Goal: Task Accomplishment & Management: Complete application form

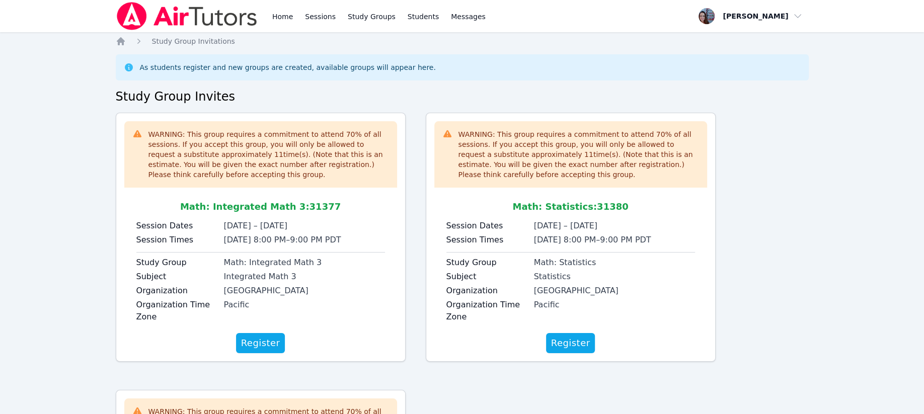
click at [260, 339] on span "Register" at bounding box center [260, 343] width 39 height 14
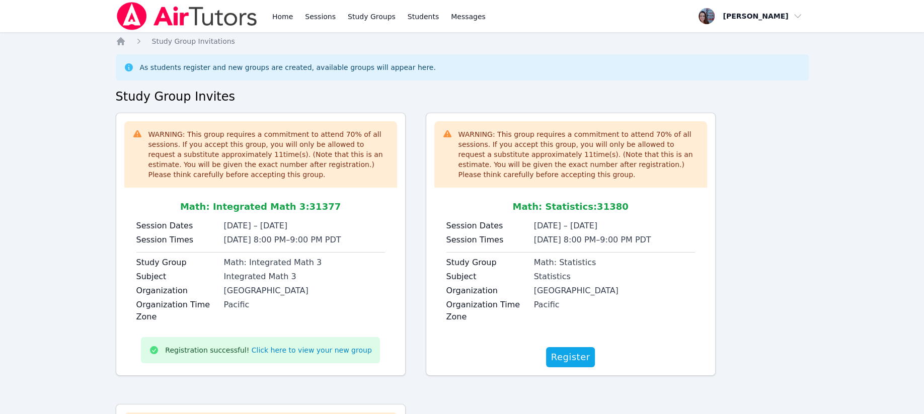
click at [572, 351] on span "Register" at bounding box center [570, 357] width 39 height 14
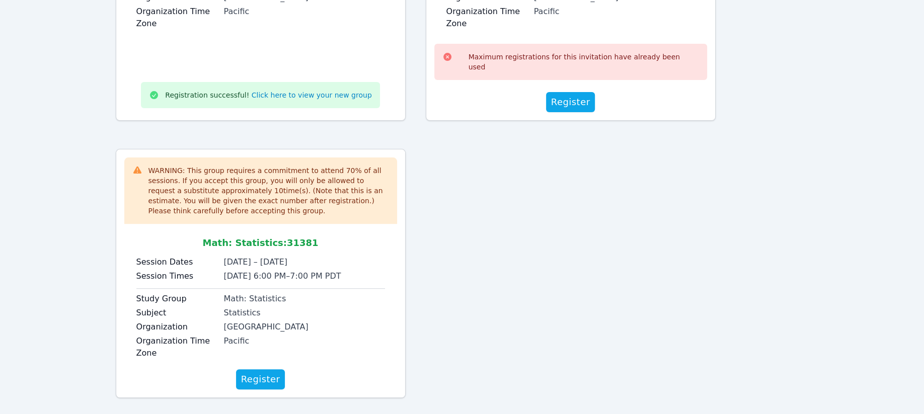
scroll to position [295, 0]
click at [259, 371] on span "Register" at bounding box center [260, 378] width 39 height 14
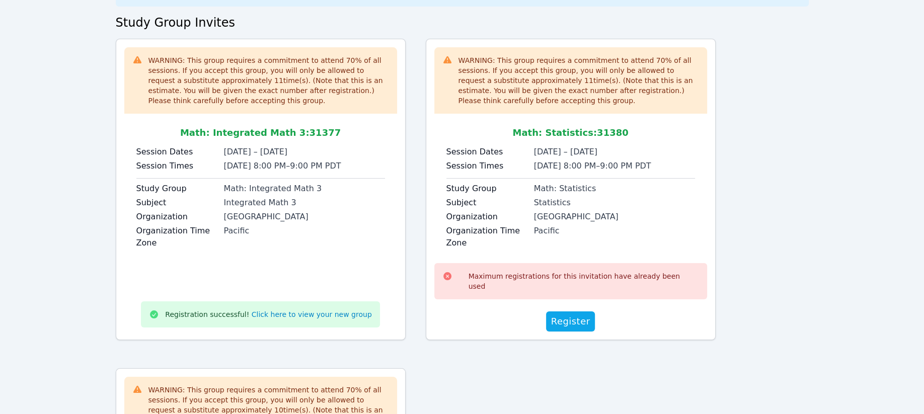
scroll to position [1, 0]
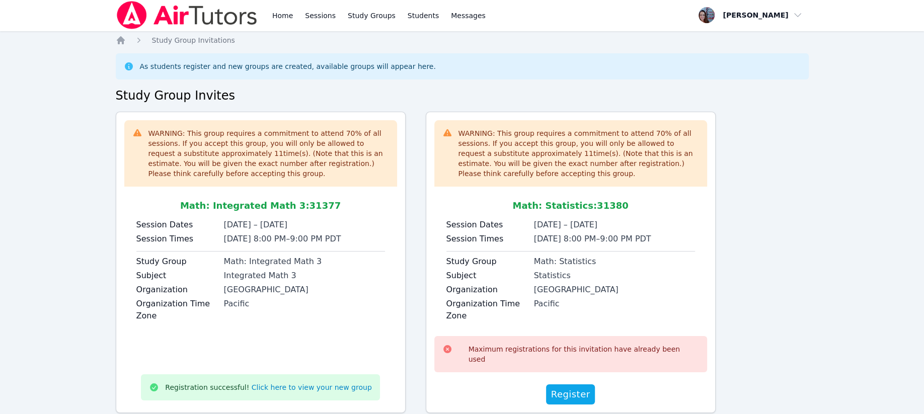
click at [300, 382] on link "Click here to view your new group" at bounding box center [312, 387] width 120 height 10
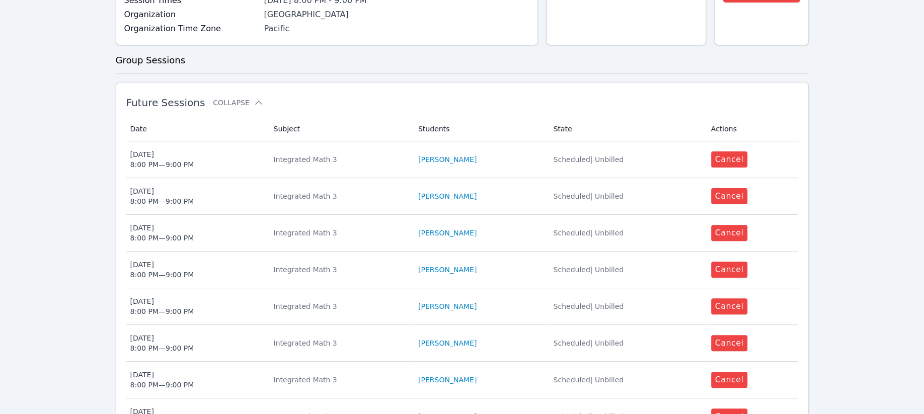
scroll to position [524, 0]
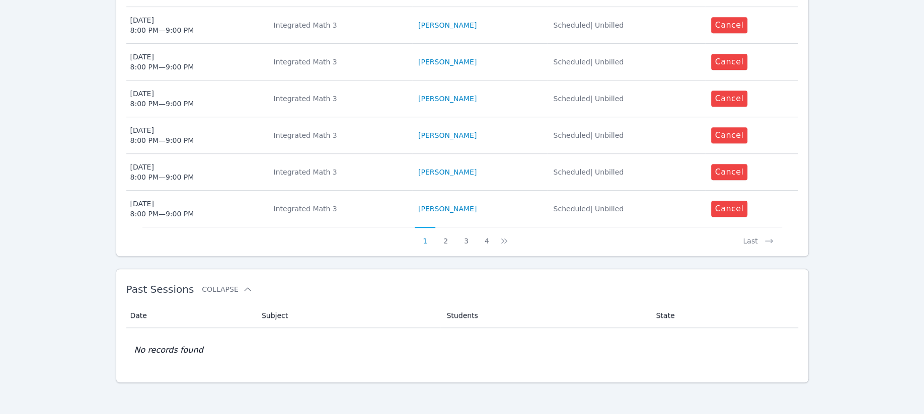
click at [487, 236] on button "4" at bounding box center [486, 236] width 21 height 19
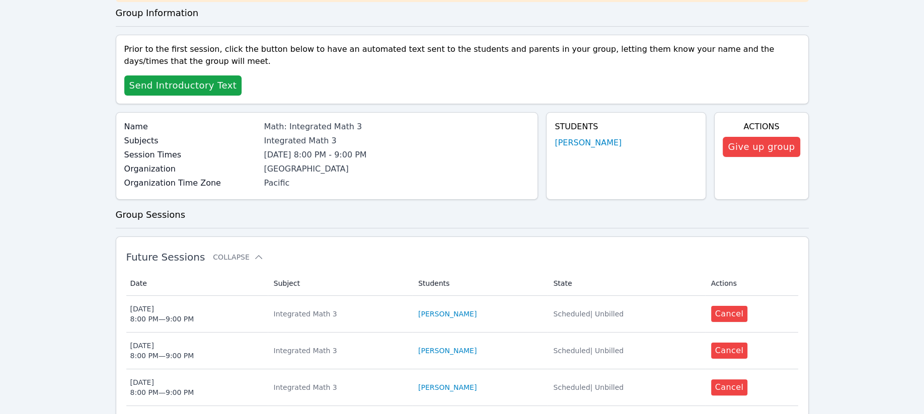
scroll to position [304, 0]
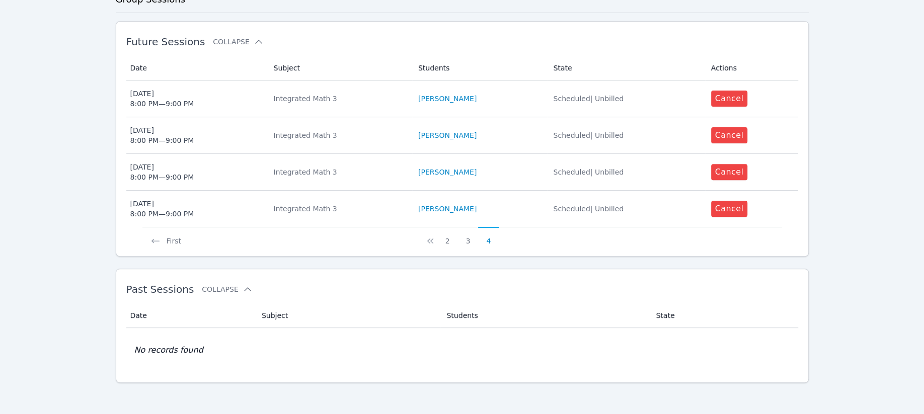
click at [489, 240] on button "4" at bounding box center [488, 236] width 21 height 19
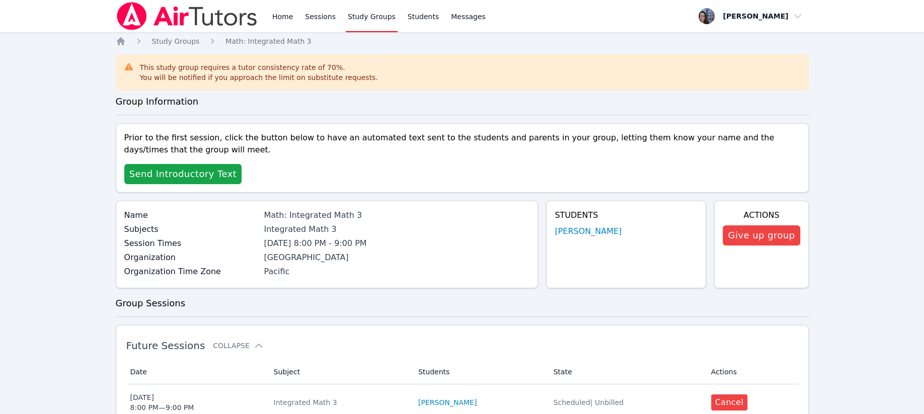
click at [314, 16] on link "Sessions" at bounding box center [320, 16] width 35 height 32
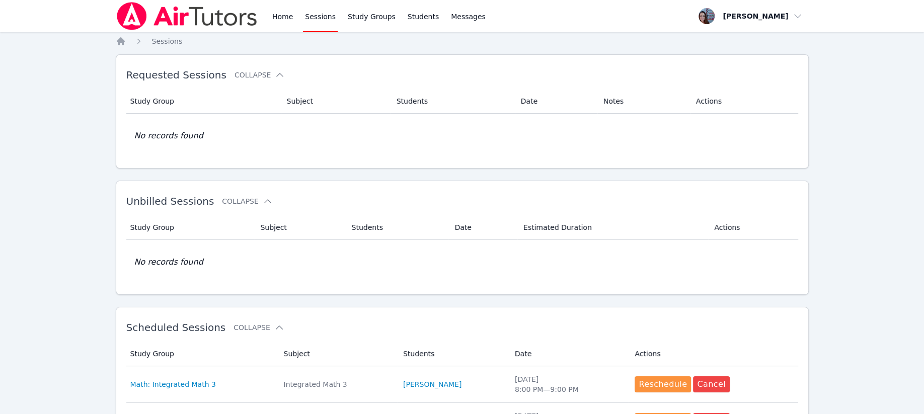
click at [285, 15] on link "Home" at bounding box center [282, 16] width 25 height 32
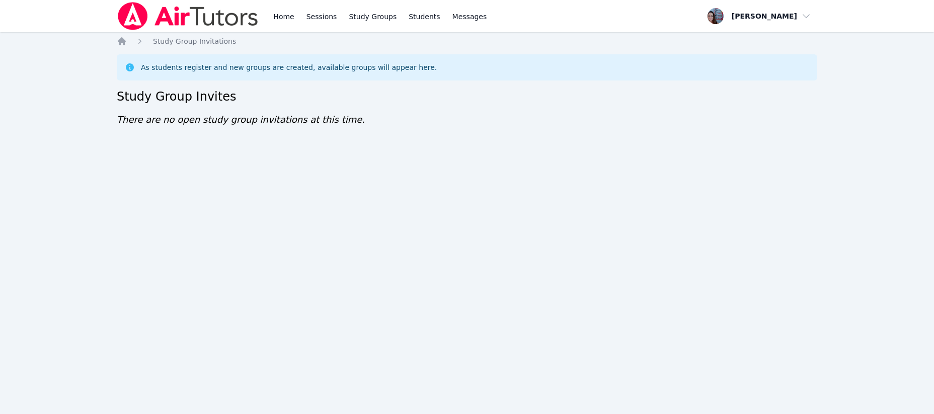
click at [264, 17] on div "Home Sessions Study Groups Students Messages" at bounding box center [303, 16] width 372 height 32
click at [273, 17] on link "Home" at bounding box center [283, 16] width 25 height 32
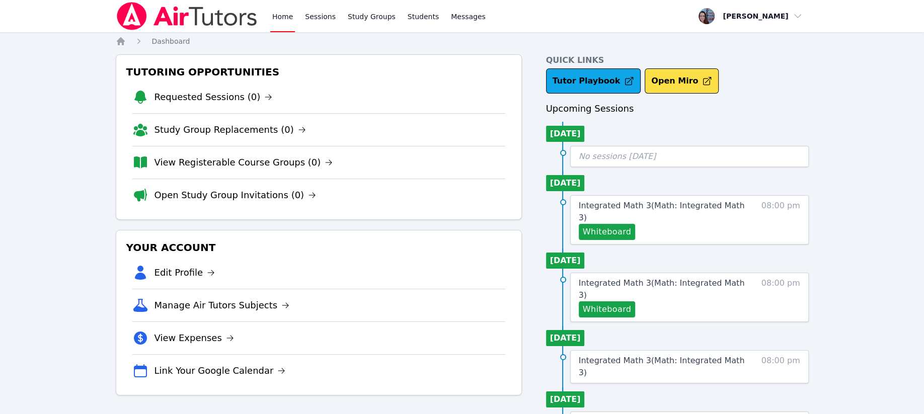
click at [308, 21] on link "Sessions" at bounding box center [320, 16] width 35 height 32
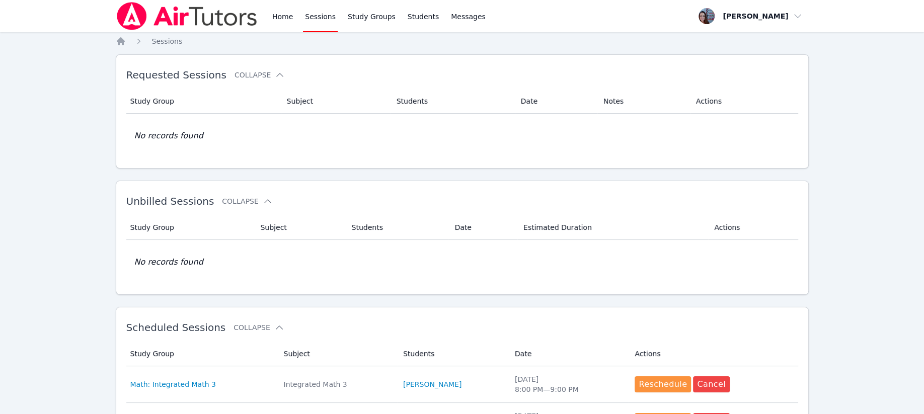
click at [279, 19] on link "Home" at bounding box center [282, 16] width 25 height 32
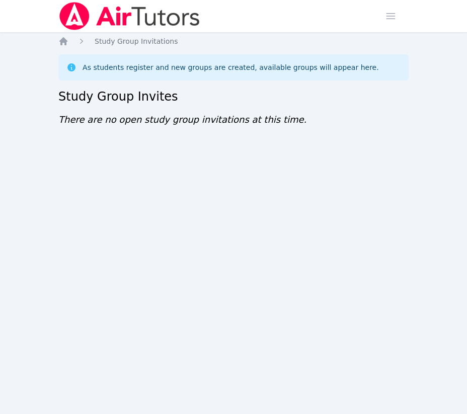
click at [57, 41] on div "Home Sessions Study Groups Students Messages Open user menu [PERSON_NAME] Open …" at bounding box center [233, 207] width 467 height 414
click at [65, 42] on icon "Breadcrumb" at bounding box center [63, 41] width 8 height 8
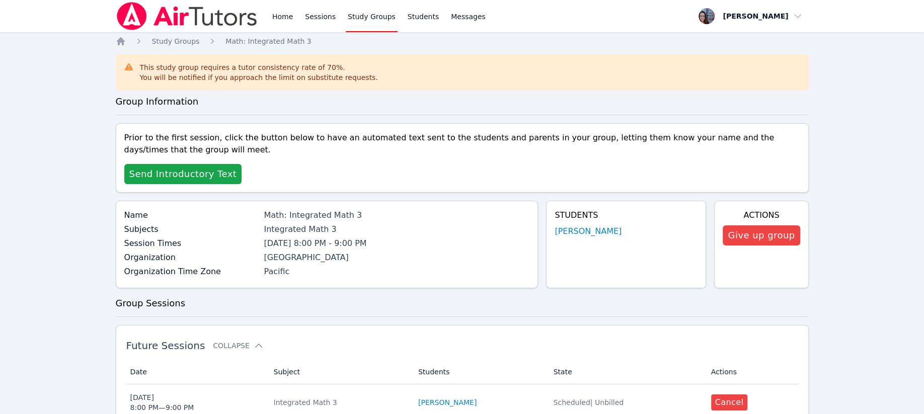
click at [405, 16] on link "Students" at bounding box center [422, 16] width 35 height 32
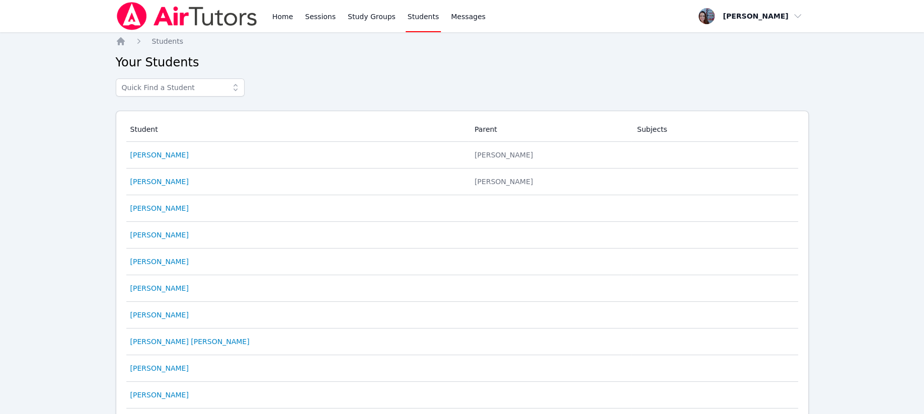
click at [168, 155] on link "Mariia Zenkevich" at bounding box center [159, 155] width 58 height 10
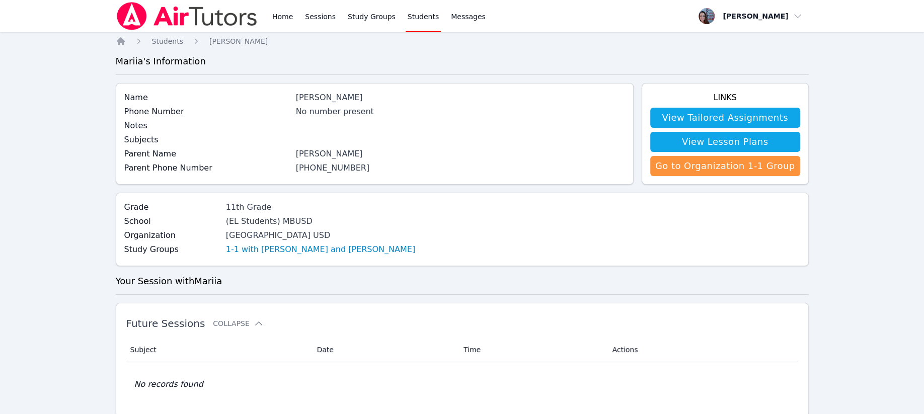
click at [267, 250] on link "1-1 with [PERSON_NAME] and [PERSON_NAME]" at bounding box center [320, 249] width 189 height 12
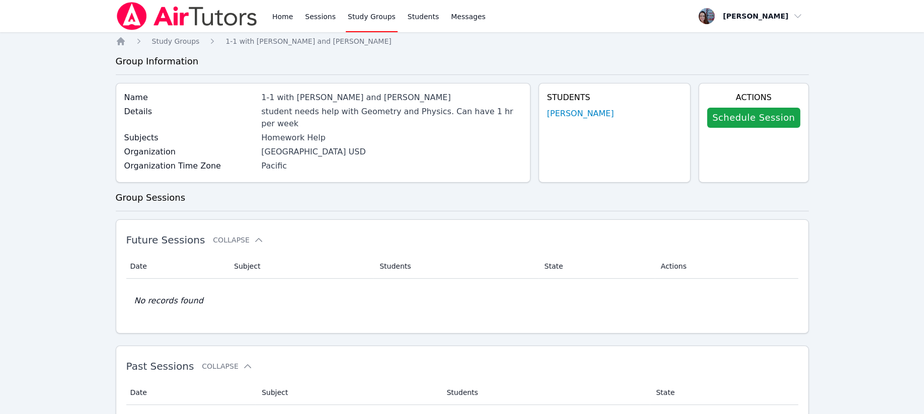
click at [746, 122] on link "Schedule Session" at bounding box center [753, 118] width 93 height 20
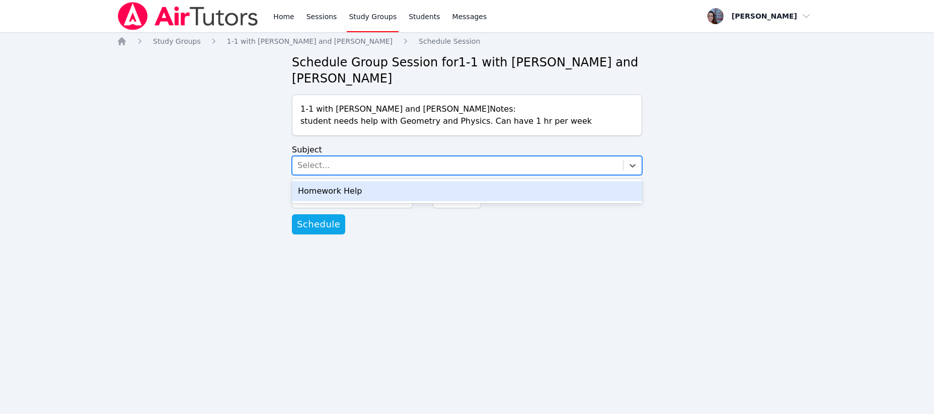
click at [349, 168] on div "Select..." at bounding box center [457, 165] width 330 height 18
click at [338, 190] on div "Homework Help" at bounding box center [467, 191] width 350 height 20
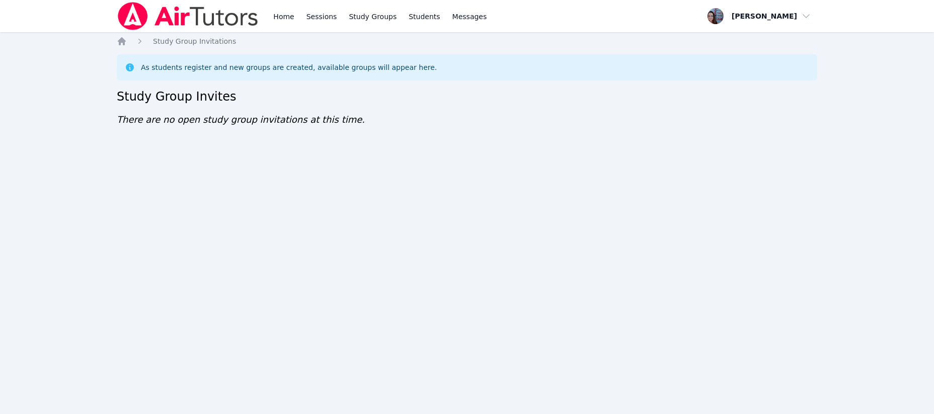
click at [280, 12] on link "Home" at bounding box center [283, 16] width 25 height 32
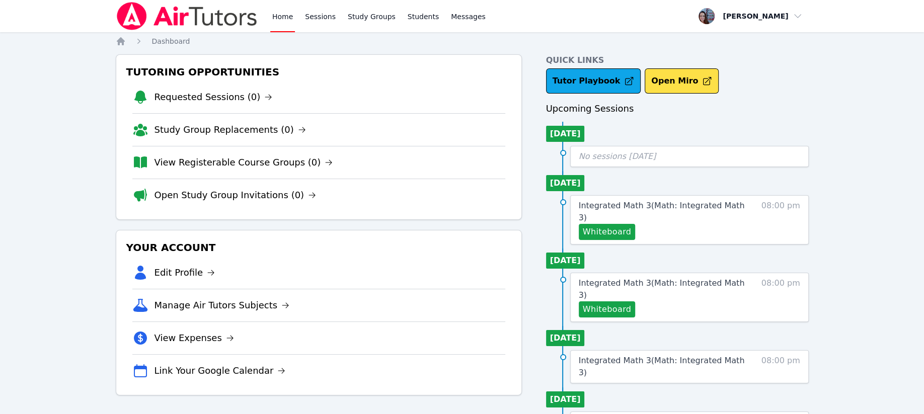
click at [413, 16] on link "Students" at bounding box center [422, 16] width 35 height 32
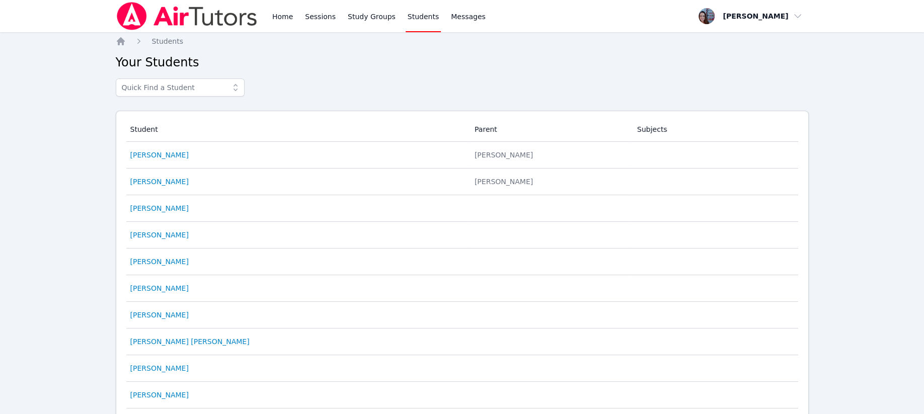
click at [151, 153] on link "Mariia Zenkevich" at bounding box center [159, 155] width 58 height 10
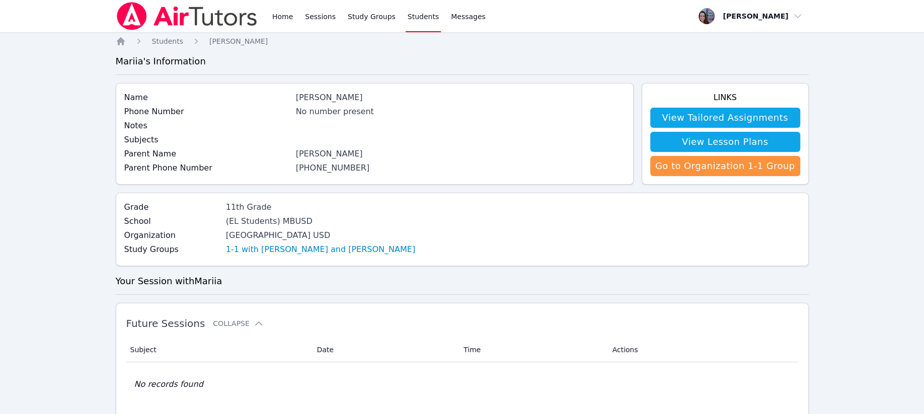
click at [259, 248] on link "1-1 with [PERSON_NAME] and [PERSON_NAME]" at bounding box center [320, 249] width 189 height 12
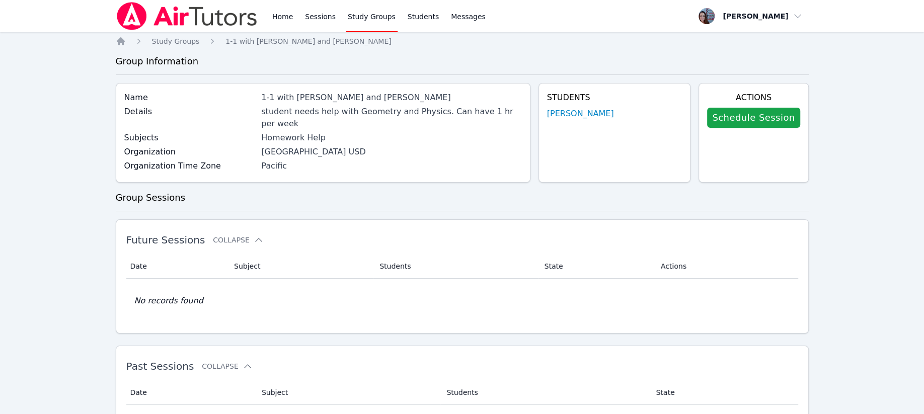
click at [757, 116] on link "Schedule Session" at bounding box center [753, 118] width 93 height 20
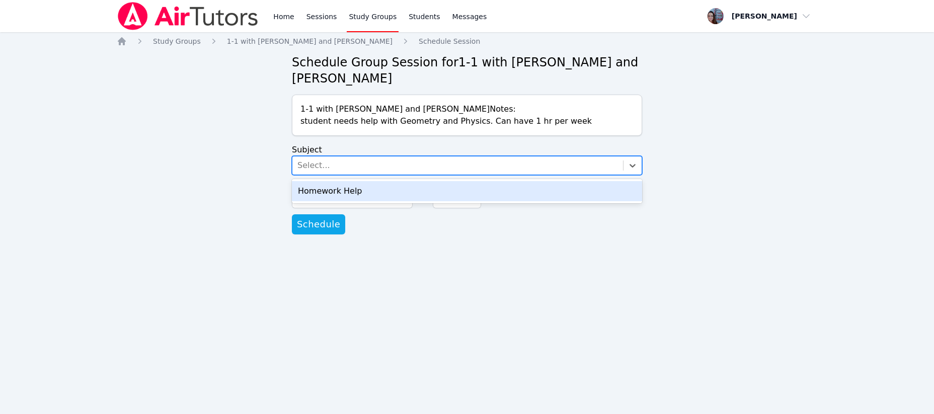
click at [328, 160] on div "Select..." at bounding box center [457, 165] width 330 height 18
click at [331, 190] on div "Homework Help" at bounding box center [467, 191] width 350 height 20
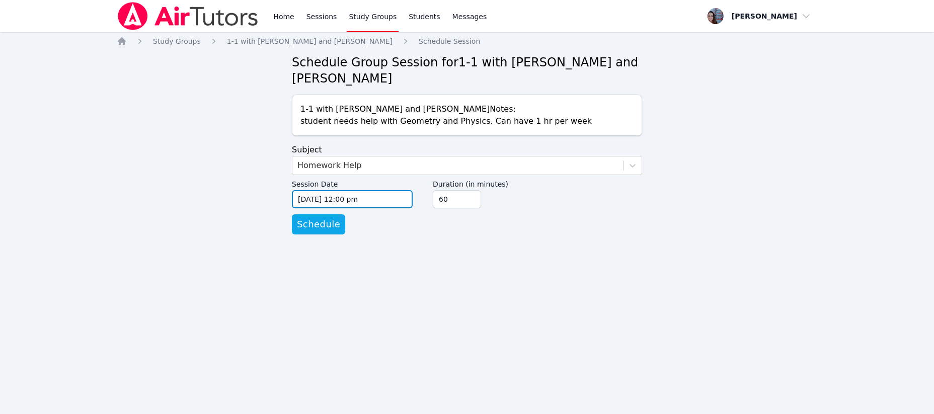
click at [355, 199] on input "09/03/2025 12:00 pm" at bounding box center [352, 199] width 121 height 18
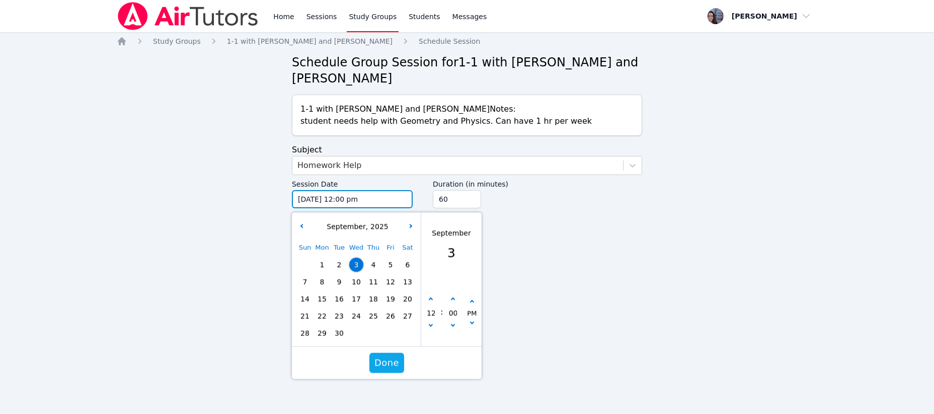
click at [353, 201] on input "09/03/2025 12:00 pm" at bounding box center [352, 199] width 121 height 18
click at [344, 202] on input "09/03/2025 12:00 pm" at bounding box center [352, 199] width 121 height 18
click at [430, 324] on icon "button" at bounding box center [431, 324] width 4 height 4
type input "09/03/2025 11:00 am"
type input "11"
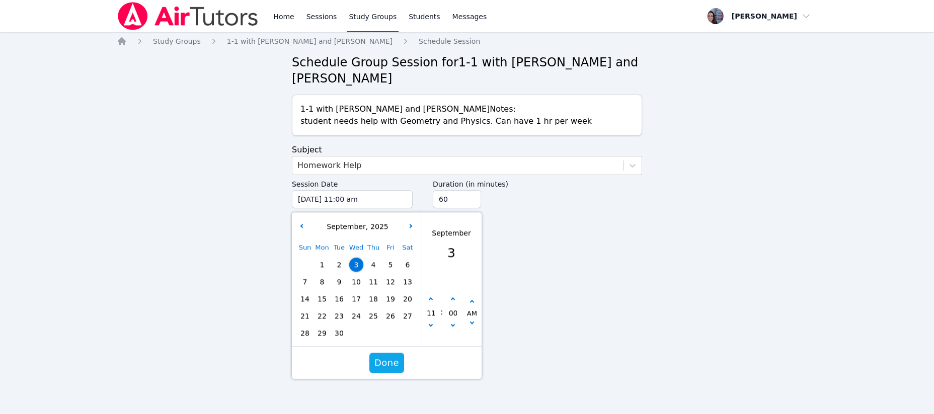
click at [431, 325] on icon "button" at bounding box center [431, 324] width 4 height 4
type input "09/03/2025 10:00 am"
type input "10"
click at [430, 296] on button "button" at bounding box center [431, 300] width 10 height 10
type input "09/03/2025 11:00 am"
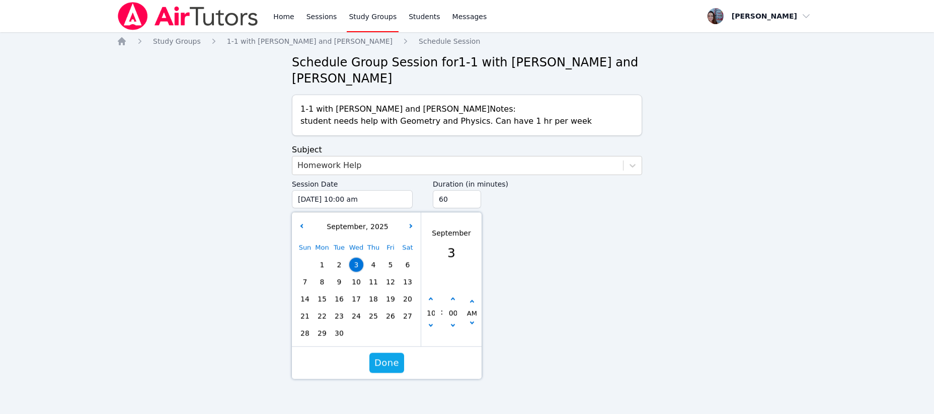
type input "11"
click at [430, 296] on button "button" at bounding box center [431, 300] width 10 height 10
type input "09/03/2025 12:00 pm"
type input "12"
click at [430, 295] on button "button" at bounding box center [431, 300] width 10 height 10
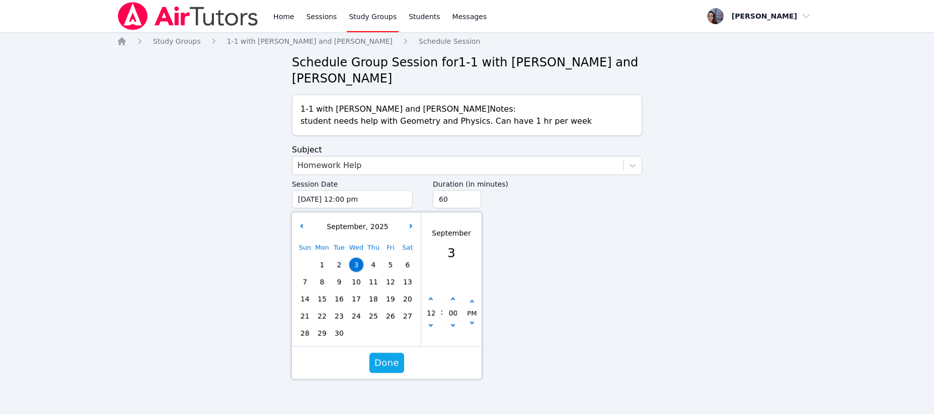
type input "09/03/2025 01:00 pm"
type input "01"
click at [429, 295] on button "button" at bounding box center [431, 300] width 10 height 10
type input "09/03/2025 02:00 pm"
type input "02"
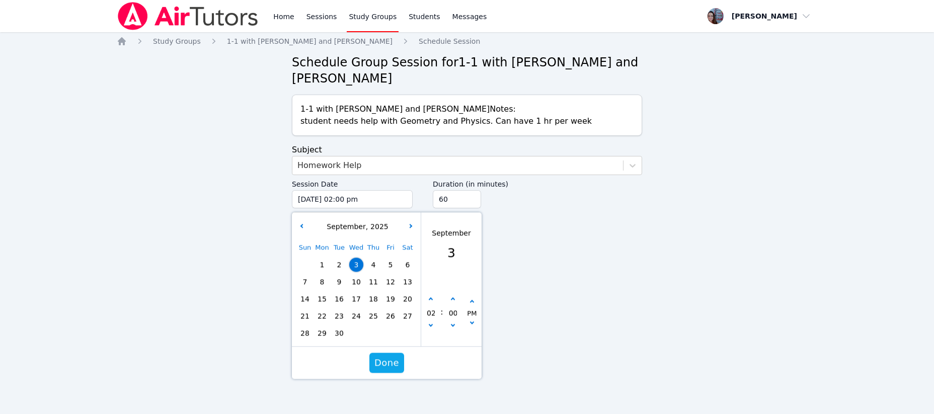
click at [429, 295] on button "button" at bounding box center [431, 300] width 10 height 10
type input "09/03/2025 03:00 pm"
type input "03"
click at [429, 295] on button "button" at bounding box center [431, 300] width 10 height 10
type input "09/03/2025 04:00 pm"
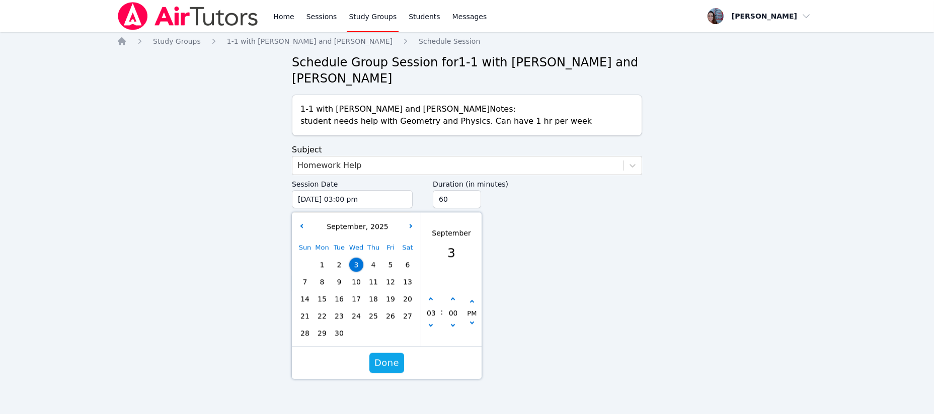
type input "04"
click at [430, 300] on icon "button" at bounding box center [431, 299] width 4 height 4
type input "09/03/2025 05:00 pm"
type input "05"
click at [430, 300] on icon "button" at bounding box center [431, 299] width 4 height 4
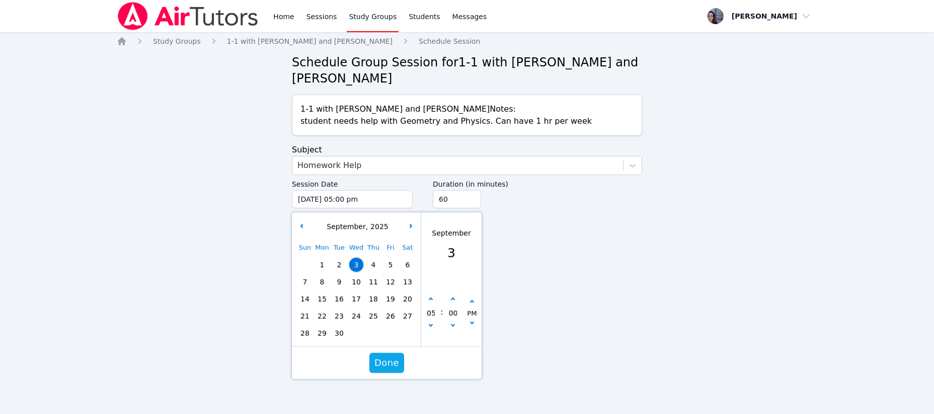
type input "09/03/2025 06:00 pm"
type input "06"
click at [391, 357] on span "Done" at bounding box center [386, 363] width 25 height 14
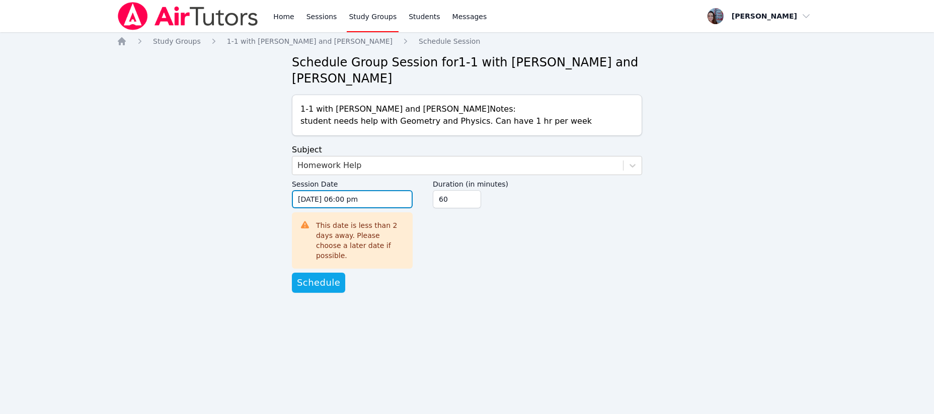
click at [343, 199] on input "09/03/2025 06:00 pm" at bounding box center [352, 199] width 121 height 18
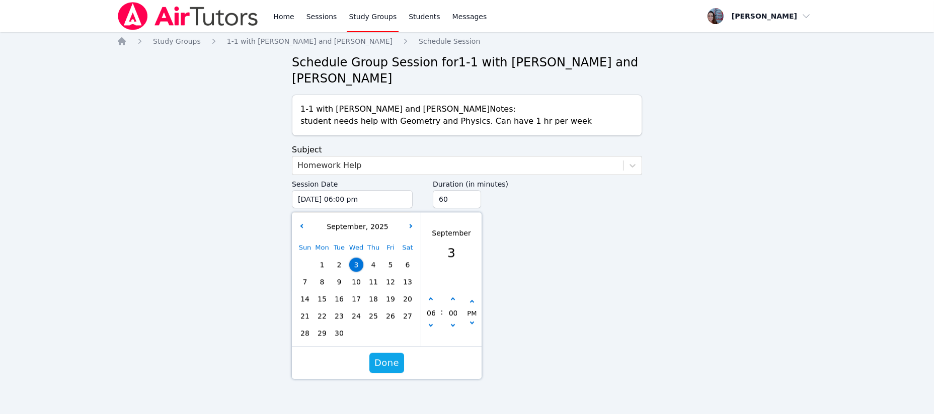
click at [335, 280] on span "9" at bounding box center [339, 282] width 14 height 14
click at [352, 200] on input "09/09/2025 06:00 pm" at bounding box center [352, 199] width 121 height 18
click at [449, 325] on button "button" at bounding box center [453, 327] width 10 height 10
type input "09/09/2025 05:55 pm"
type input "05"
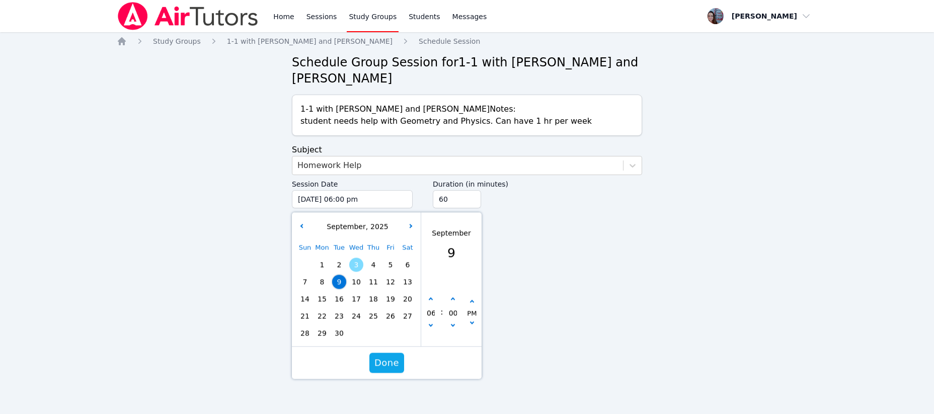
type input "55"
click at [448, 324] on button "button" at bounding box center [453, 327] width 10 height 10
type input "09/09/2025 05:50 pm"
type input "50"
click at [448, 324] on button "button" at bounding box center [453, 327] width 10 height 10
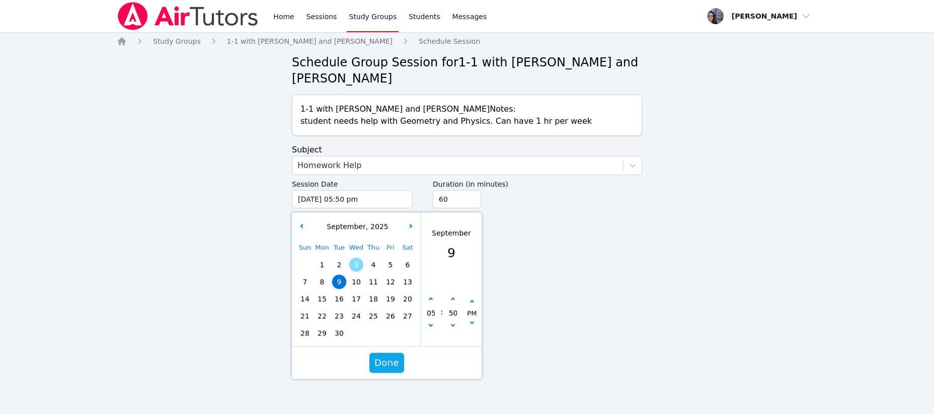
type input "09/09/2025 05:45 pm"
type input "45"
click at [451, 297] on icon "button" at bounding box center [452, 299] width 4 height 4
type input "09/09/2025 05:50 pm"
type input "50"
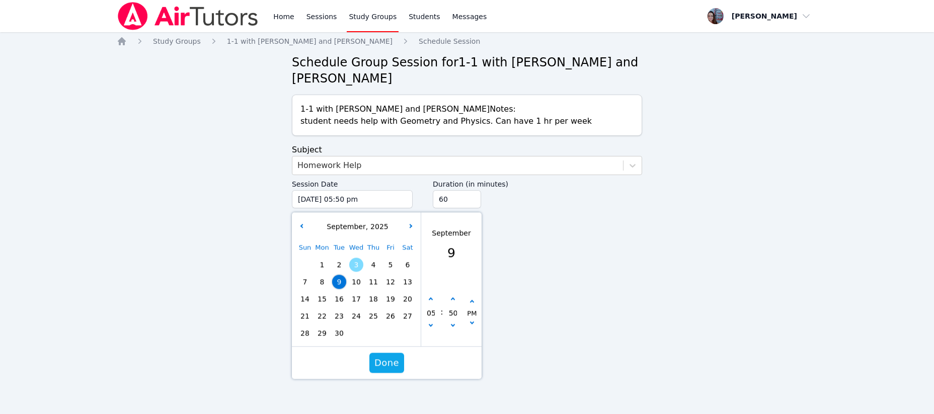
click at [451, 297] on button "button" at bounding box center [453, 300] width 10 height 10
type input "09/09/2025 05:55 pm"
type input "55"
click at [449, 296] on button "button" at bounding box center [453, 300] width 10 height 10
type input "09/09/2025 06:00 pm"
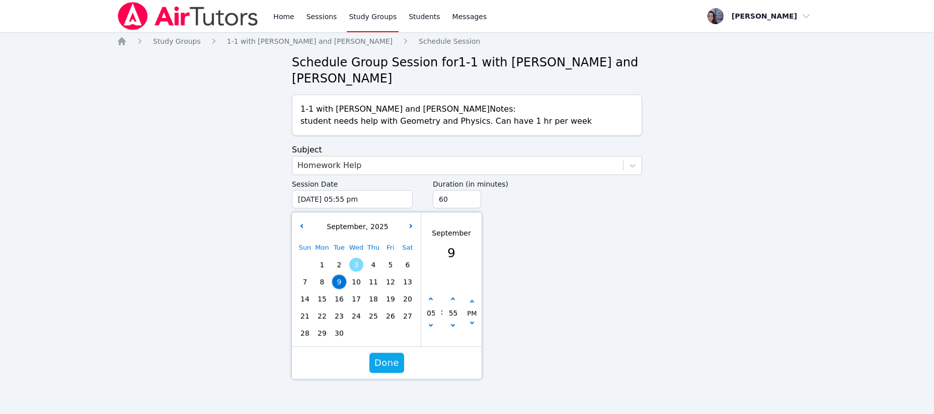
type input "06"
type input "00"
click at [449, 295] on button "button" at bounding box center [453, 300] width 10 height 10
type input "09/09/2025 06:05 pm"
type input "05"
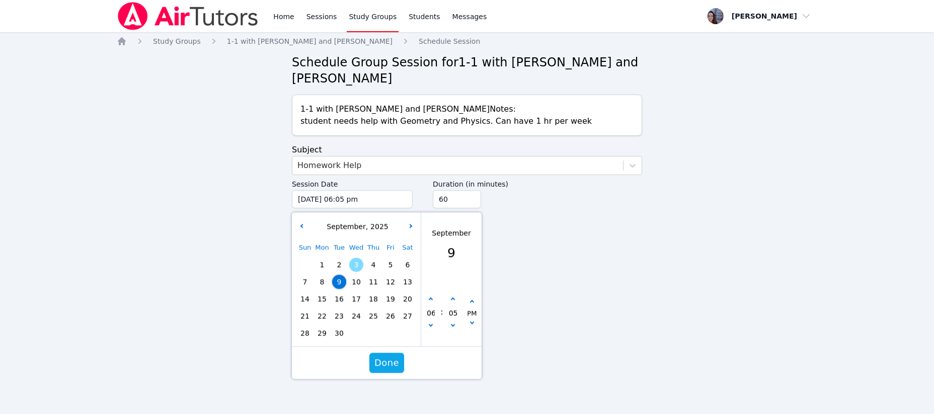
click at [449, 293] on div "06 : 05 PM" at bounding box center [451, 313] width 60 height 66
click at [449, 292] on div "06 : 05 PM" at bounding box center [451, 313] width 60 height 66
click at [451, 295] on button "button" at bounding box center [453, 300] width 10 height 10
type input "09/09/2025 06:10 pm"
type input "10"
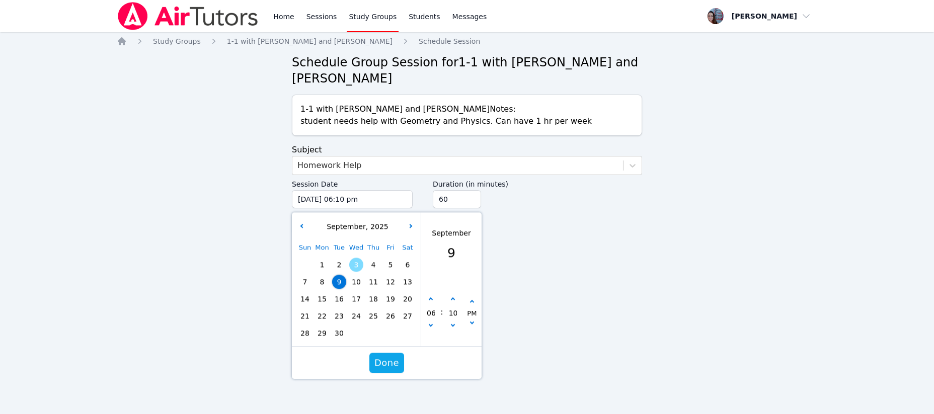
click at [450, 295] on button "button" at bounding box center [453, 300] width 10 height 10
type input "09/09/2025 06:15 pm"
type input "15"
click at [450, 295] on button "button" at bounding box center [453, 300] width 10 height 10
type input "09/09/2025 06:20 pm"
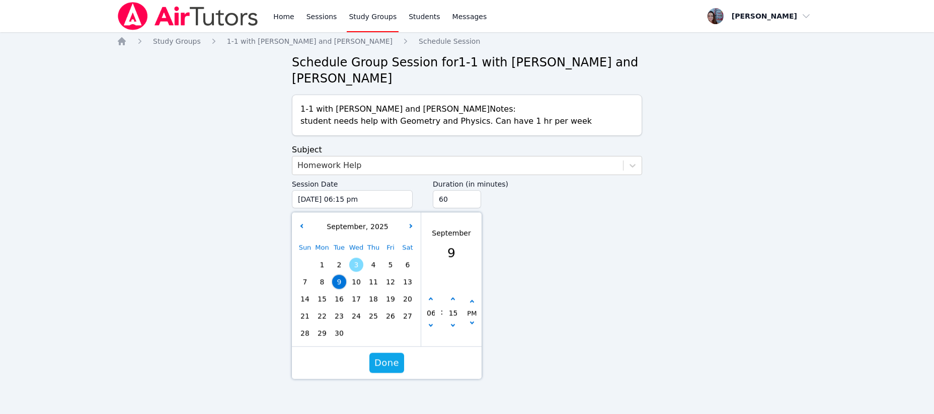
type input "20"
click at [450, 295] on button "button" at bounding box center [453, 300] width 10 height 10
type input "09/09/2025 06:25 pm"
type input "25"
click at [450, 295] on button "button" at bounding box center [453, 300] width 10 height 10
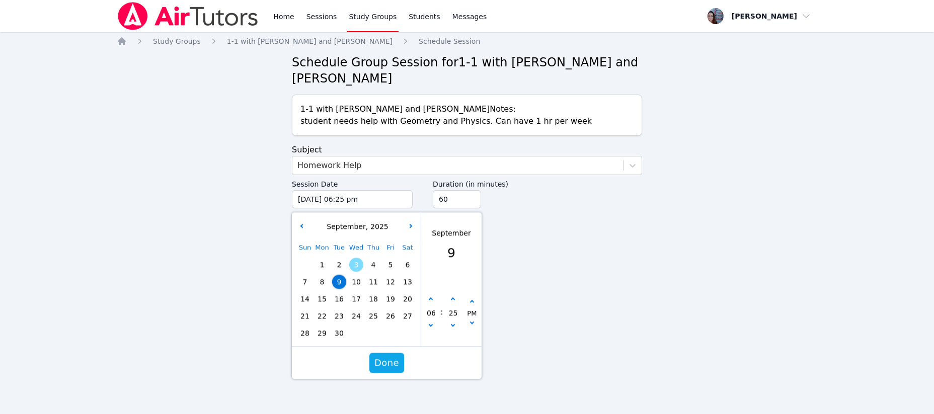
type input "09/09/2025 06:30 pm"
type input "30"
click at [386, 359] on span "Done" at bounding box center [386, 363] width 25 height 14
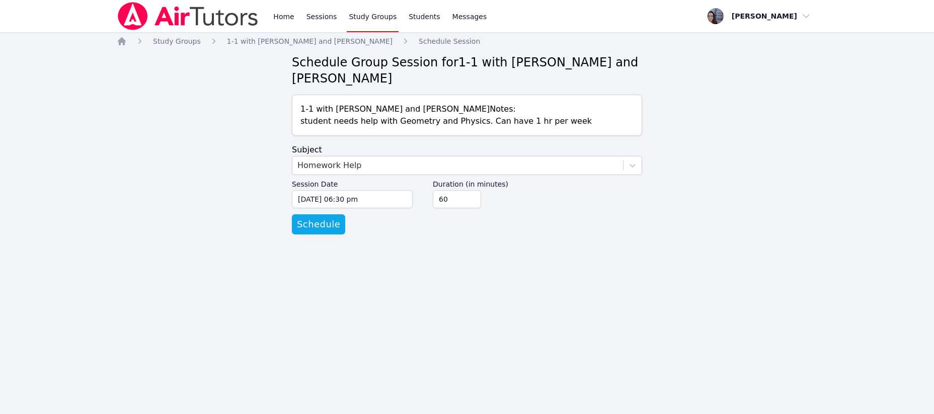
drag, startPoint x: 311, startPoint y: 223, endPoint x: 324, endPoint y: 239, distance: 20.4
click at [315, 225] on span "Schedule" at bounding box center [318, 224] width 43 height 14
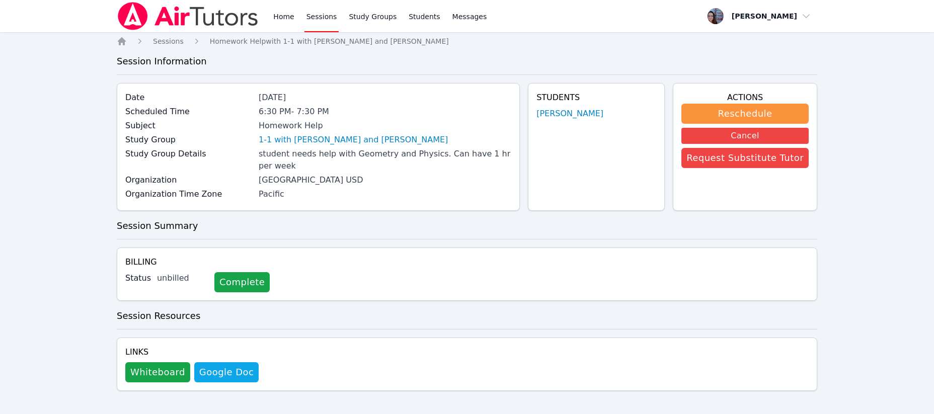
click at [379, 137] on link "1-1 with [PERSON_NAME] and [PERSON_NAME]" at bounding box center [353, 140] width 189 height 12
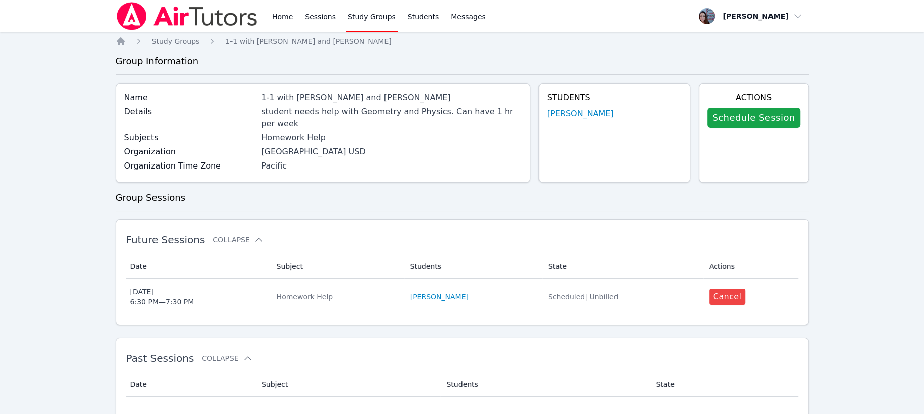
click at [739, 118] on link "Schedule Session" at bounding box center [753, 118] width 93 height 20
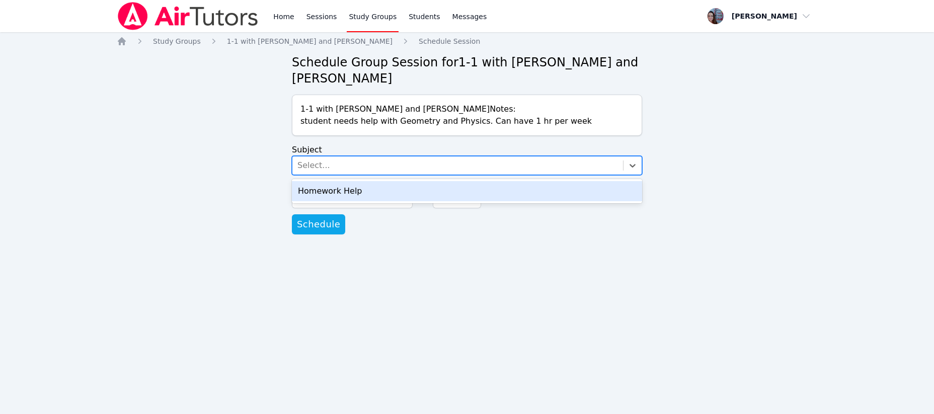
click at [337, 167] on div "Select..." at bounding box center [457, 165] width 330 height 18
click at [342, 188] on div "Homework Help" at bounding box center [467, 191] width 350 height 20
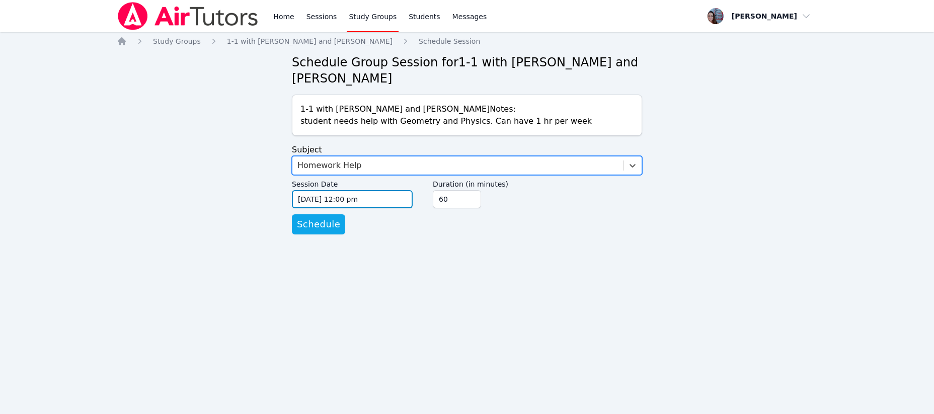
click at [320, 200] on input "09/03/2025 12:00 pm" at bounding box center [352, 199] width 121 height 18
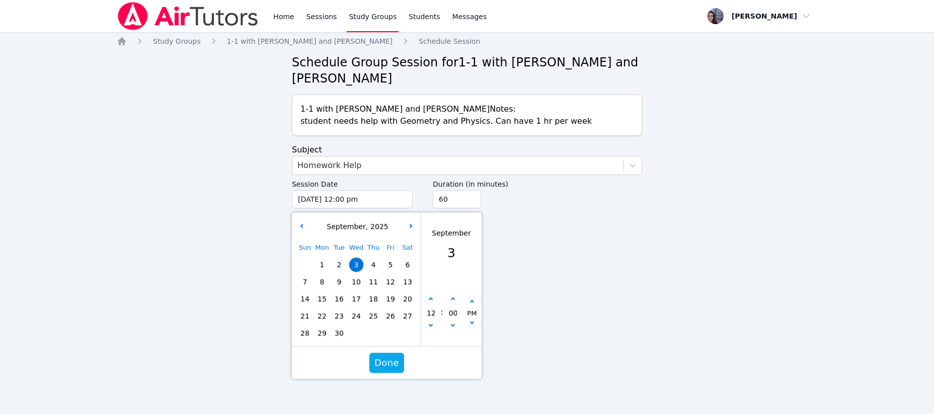
click at [376, 263] on span "4" at bounding box center [373, 265] width 14 height 14
click at [348, 195] on input "09/04/2025 12:00 pm" at bounding box center [352, 199] width 121 height 18
click at [431, 297] on button "button" at bounding box center [431, 300] width 10 height 10
type input "09/04/2025 01:00 pm"
type input "01"
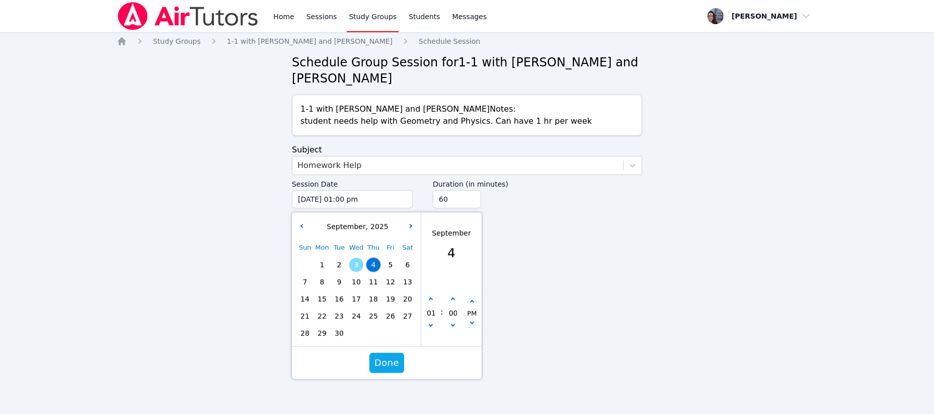
drag, startPoint x: 432, startPoint y: 297, endPoint x: 486, endPoint y: 305, distance: 55.3
click at [449, 300] on div "01 : 00 PM" at bounding box center [451, 313] width 60 height 66
click at [430, 302] on button "button" at bounding box center [431, 300] width 10 height 10
type input "09/04/2025 02:00 pm"
type input "02"
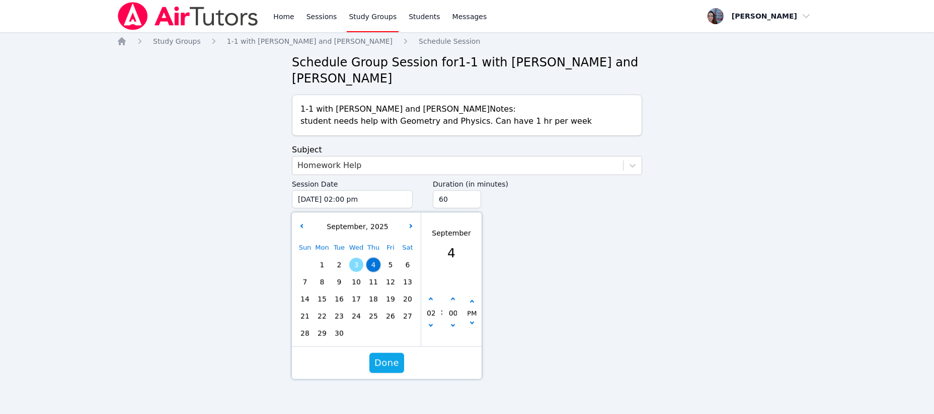
click at [430, 299] on icon "button" at bounding box center [431, 299] width 4 height 4
type input "09/04/2025 03:00 pm"
type input "03"
click at [430, 299] on icon "button" at bounding box center [431, 299] width 4 height 4
type input "09/04/2025 04:00 pm"
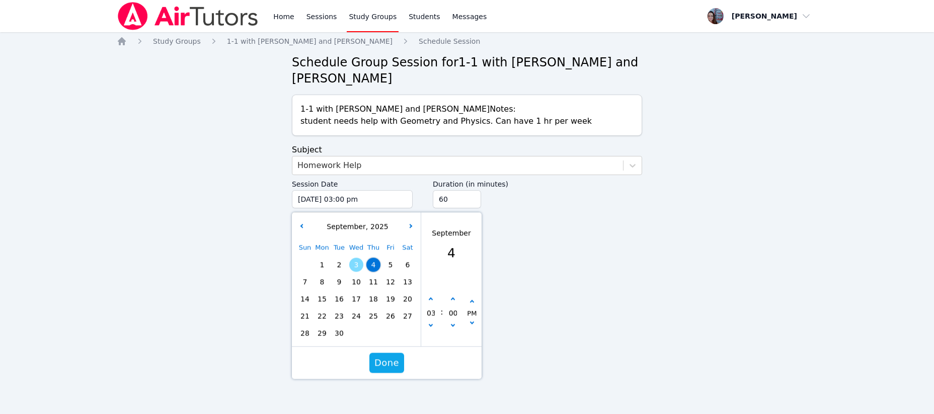
type input "04"
drag, startPoint x: 430, startPoint y: 299, endPoint x: 468, endPoint y: 346, distance: 59.7
click at [431, 300] on icon "button" at bounding box center [431, 299] width 4 height 4
type input "09/04/2025 05:00 pm"
type input "05"
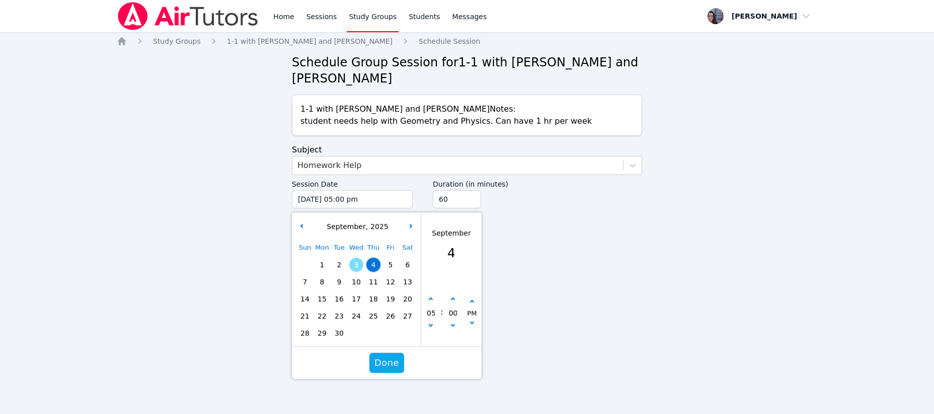
click at [383, 363] on span "Done" at bounding box center [386, 363] width 25 height 14
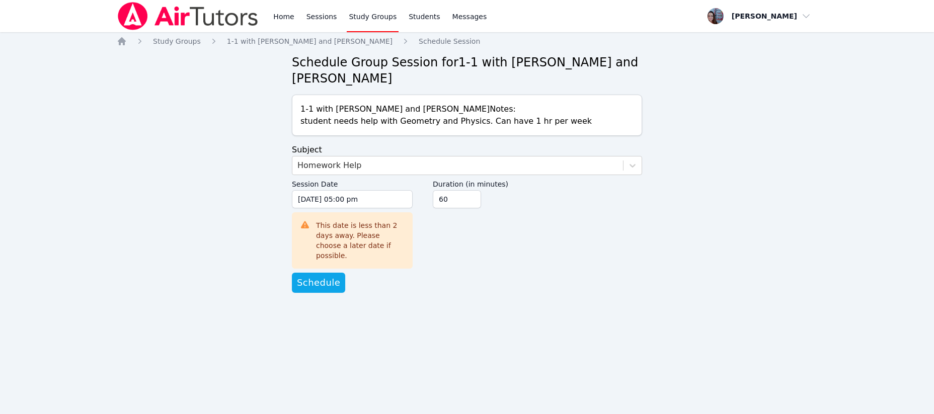
click at [317, 276] on span "Schedule" at bounding box center [318, 283] width 43 height 14
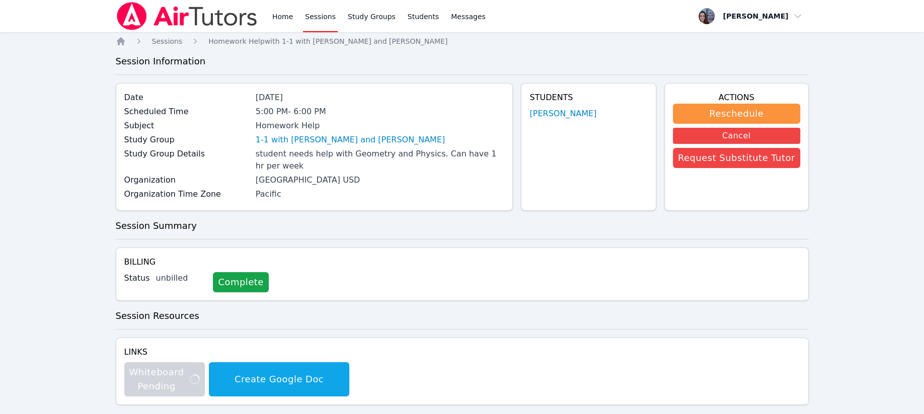
click at [282, 11] on link "Home" at bounding box center [282, 16] width 25 height 32
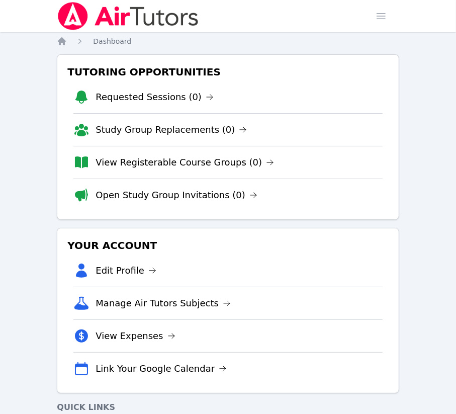
click at [101, 38] on span "Dashboard" at bounding box center [112, 41] width 38 height 8
click at [61, 41] on icon "Breadcrumb" at bounding box center [62, 41] width 8 height 8
click at [61, 39] on icon "Breadcrumb" at bounding box center [62, 41] width 8 height 8
click at [63, 42] on icon "Breadcrumb" at bounding box center [62, 41] width 8 height 8
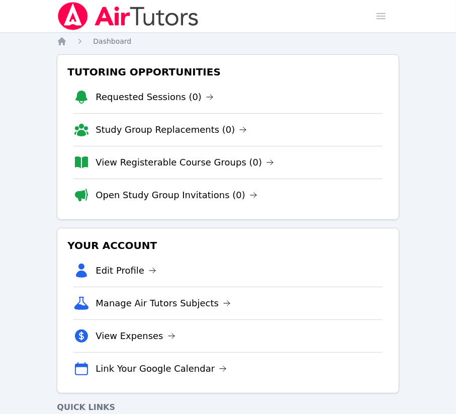
click at [101, 41] on span "Dashboard" at bounding box center [112, 41] width 38 height 8
click at [63, 38] on icon "Breadcrumb" at bounding box center [62, 41] width 10 height 10
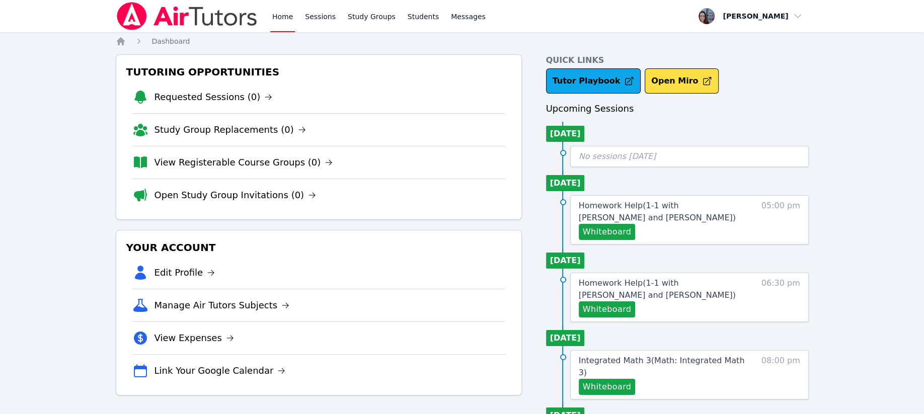
click at [277, 20] on link "Home" at bounding box center [282, 16] width 25 height 32
click at [281, 17] on link "Home" at bounding box center [282, 16] width 25 height 32
click at [316, 15] on link "Sessions" at bounding box center [320, 16] width 35 height 32
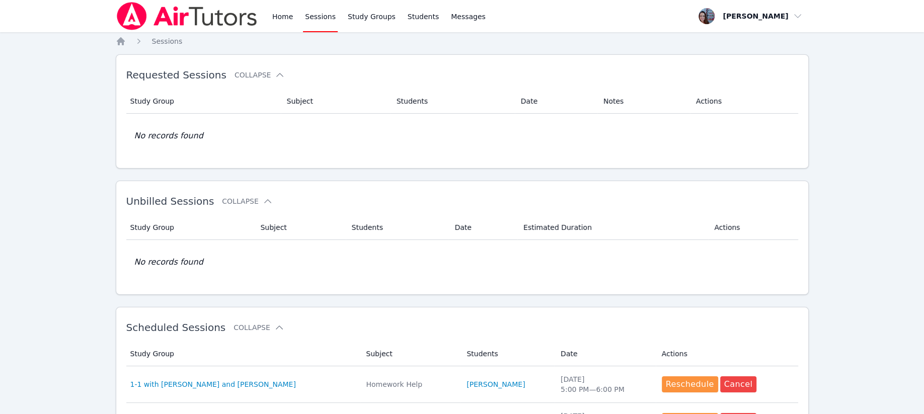
click at [282, 17] on link "Home" at bounding box center [282, 16] width 25 height 32
